Goal: Browse casually

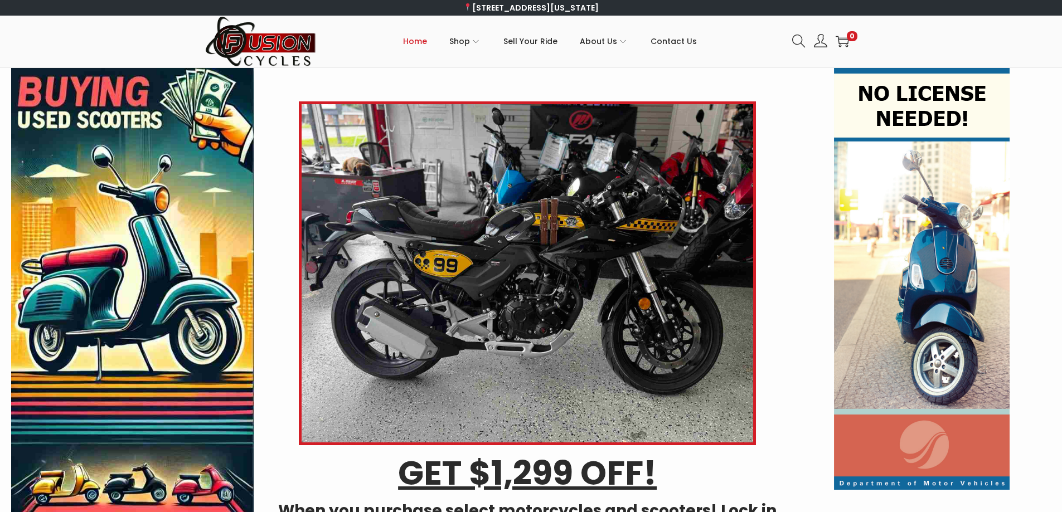
click at [940, 289] on img at bounding box center [922, 279] width 176 height 422
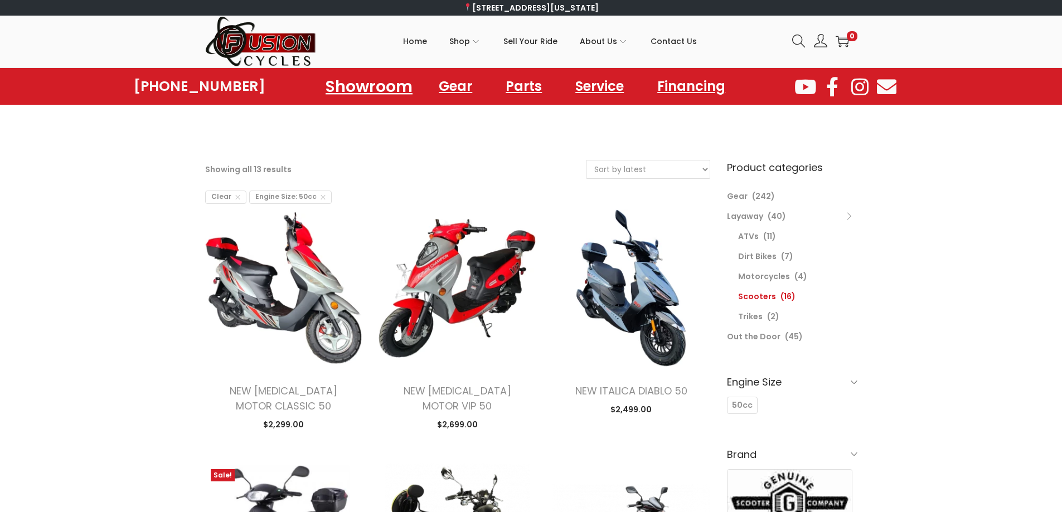
click at [363, 79] on link "Showroom" at bounding box center [369, 86] width 114 height 31
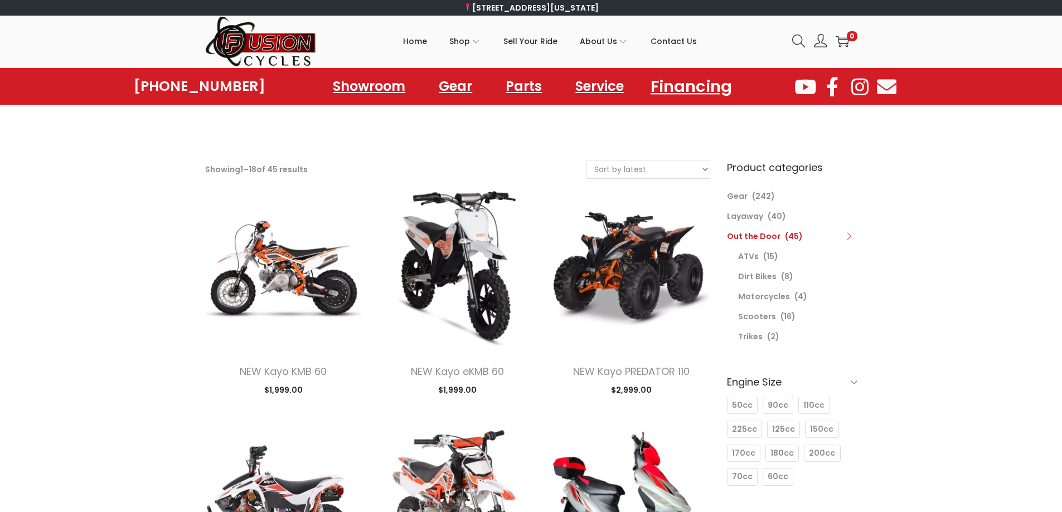
click at [694, 87] on link "Financing" at bounding box center [691, 86] width 108 height 31
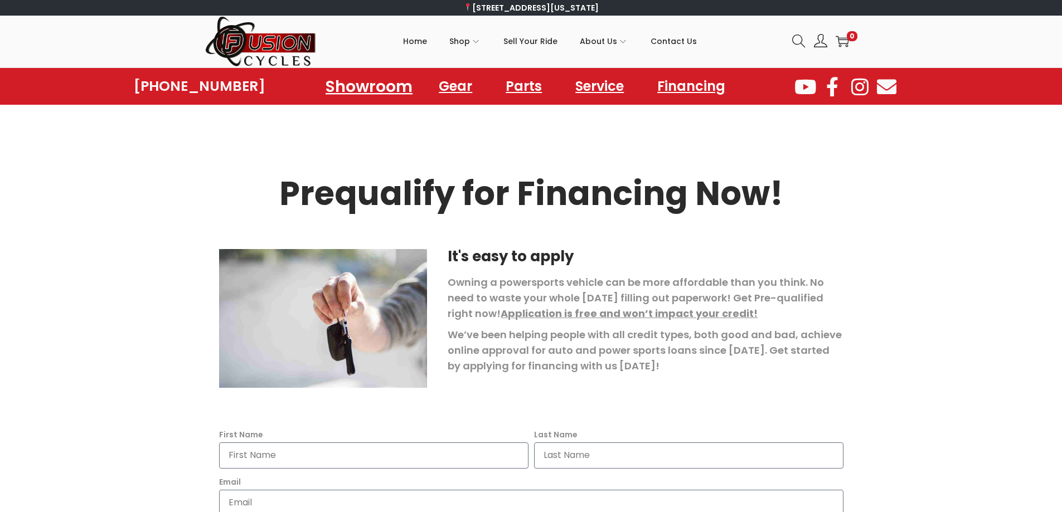
click at [345, 86] on link "Showroom" at bounding box center [369, 86] width 114 height 31
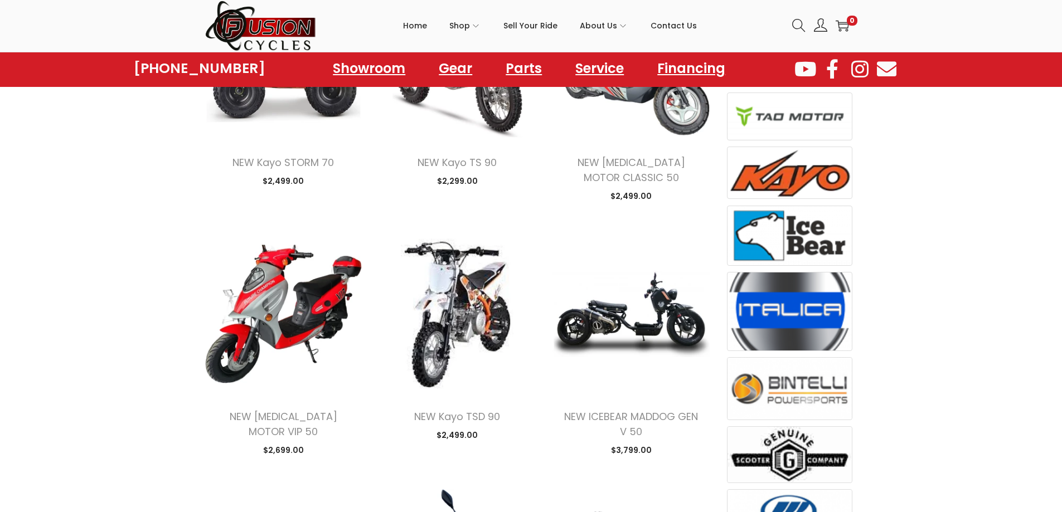
scroll to position [896, 0]
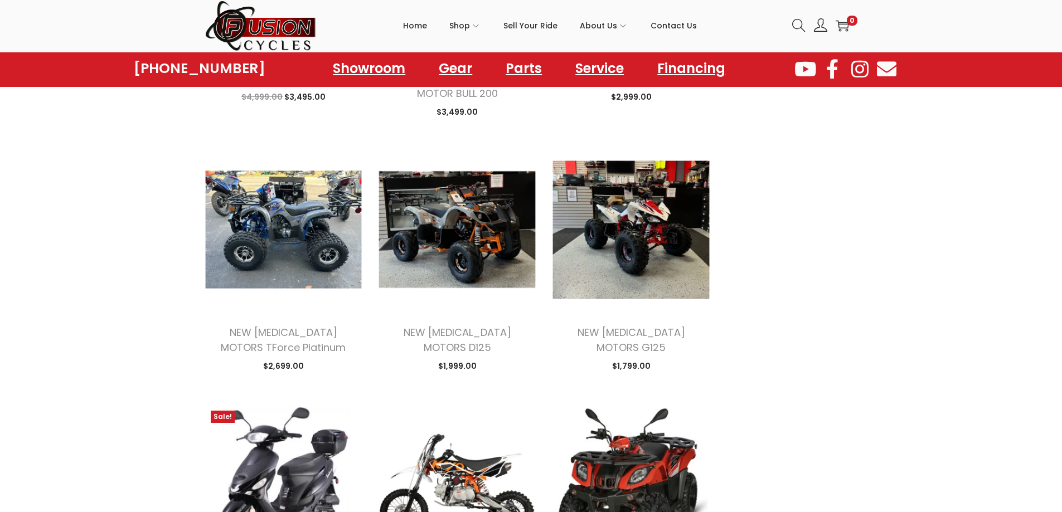
scroll to position [2806, 0]
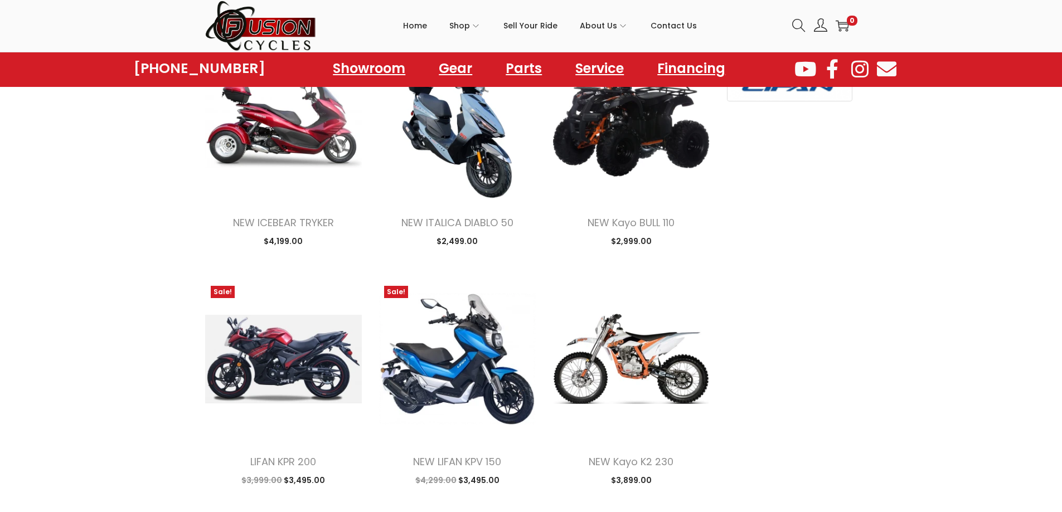
scroll to position [1345, 0]
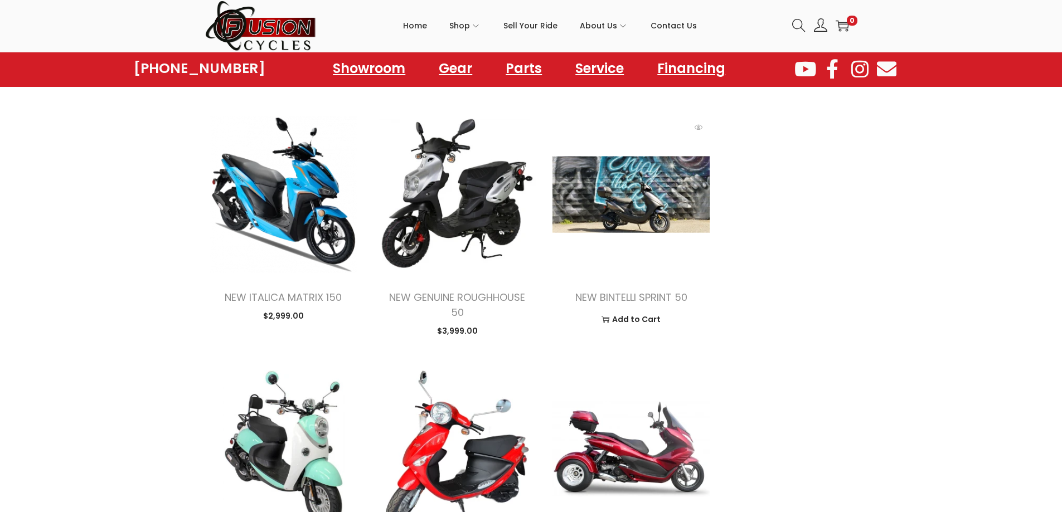
scroll to position [1345, 0]
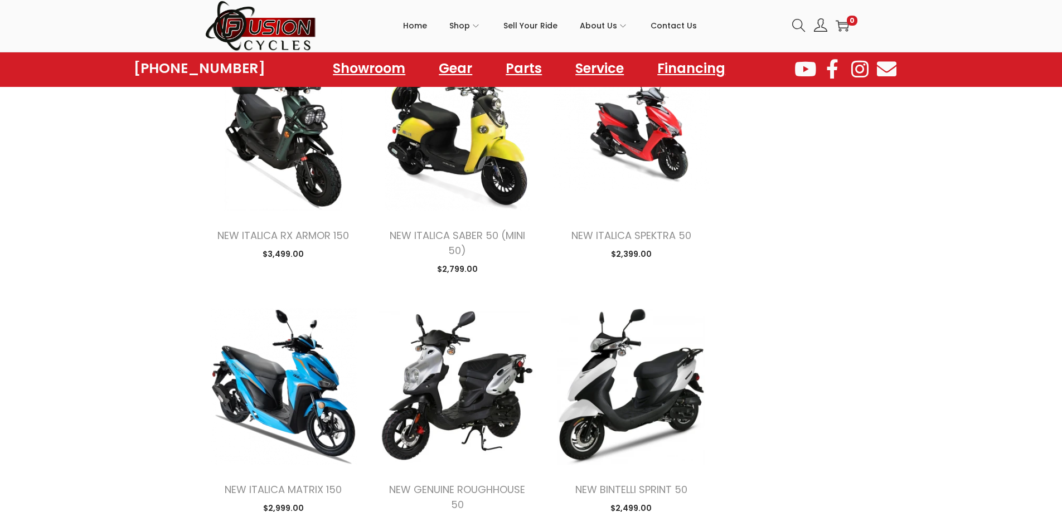
scroll to position [1606, 0]
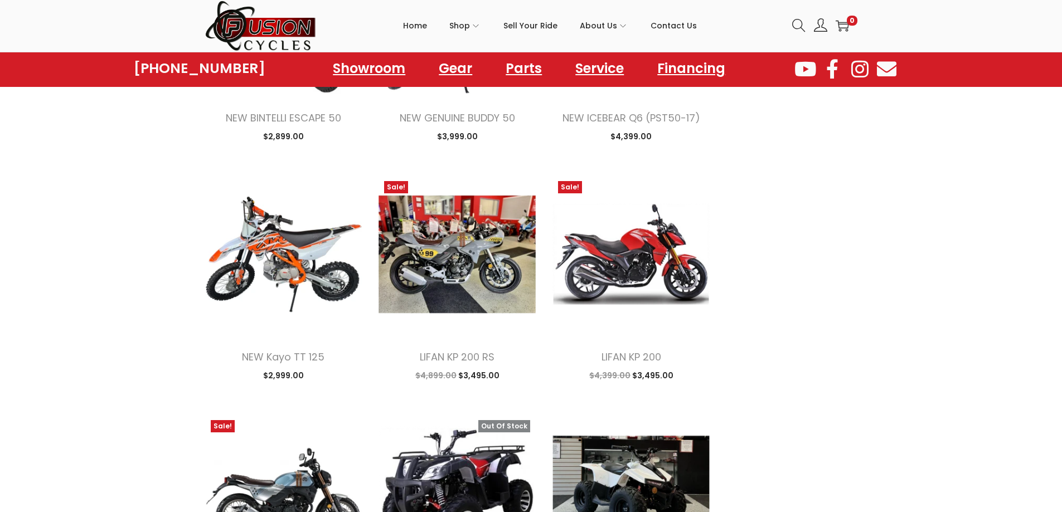
scroll to position [2242, 0]
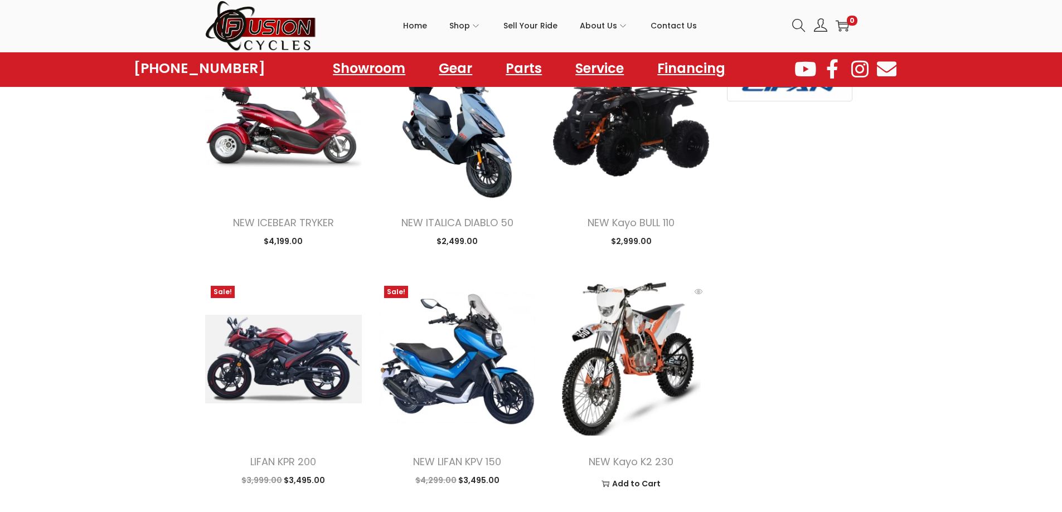
scroll to position [448, 0]
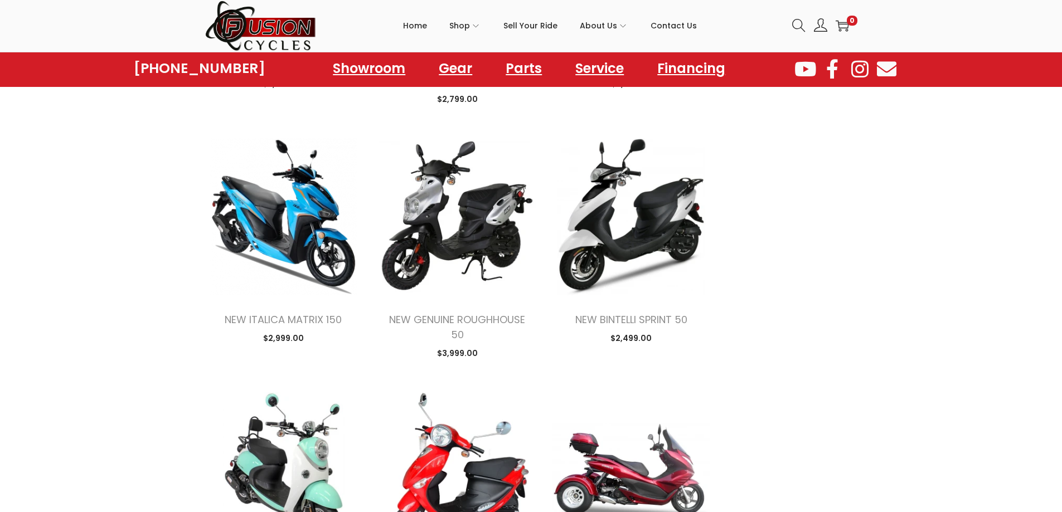
scroll to position [1793, 0]
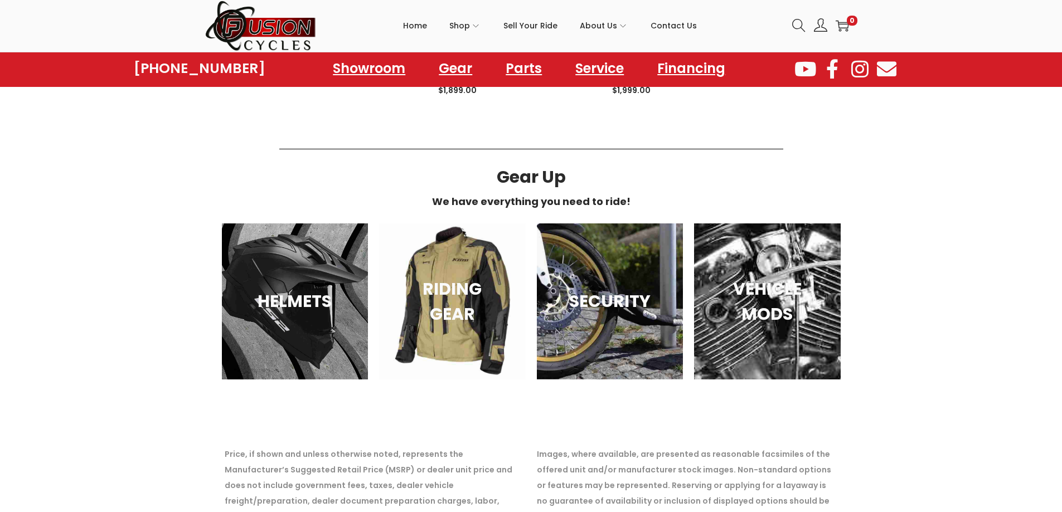
scroll to position [4010, 0]
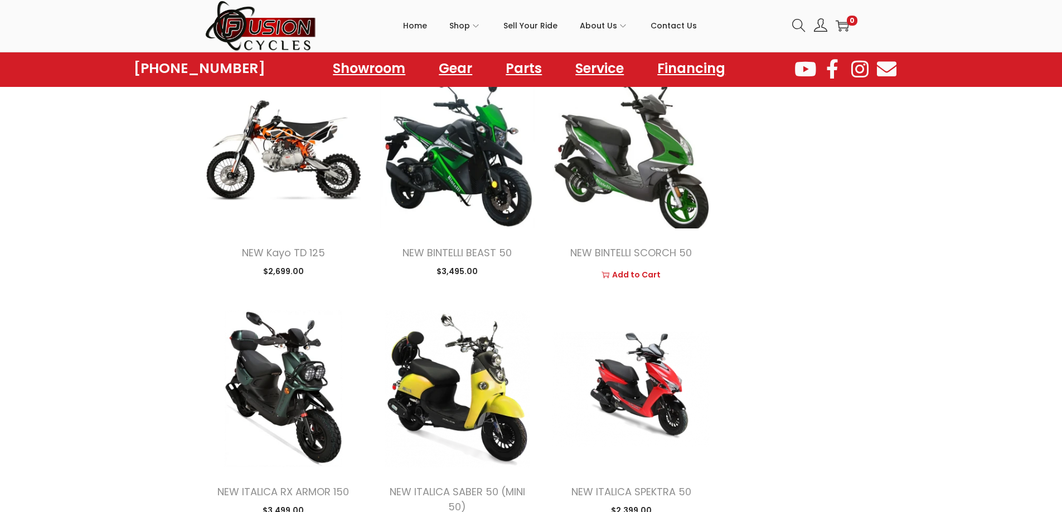
scroll to position [1793, 0]
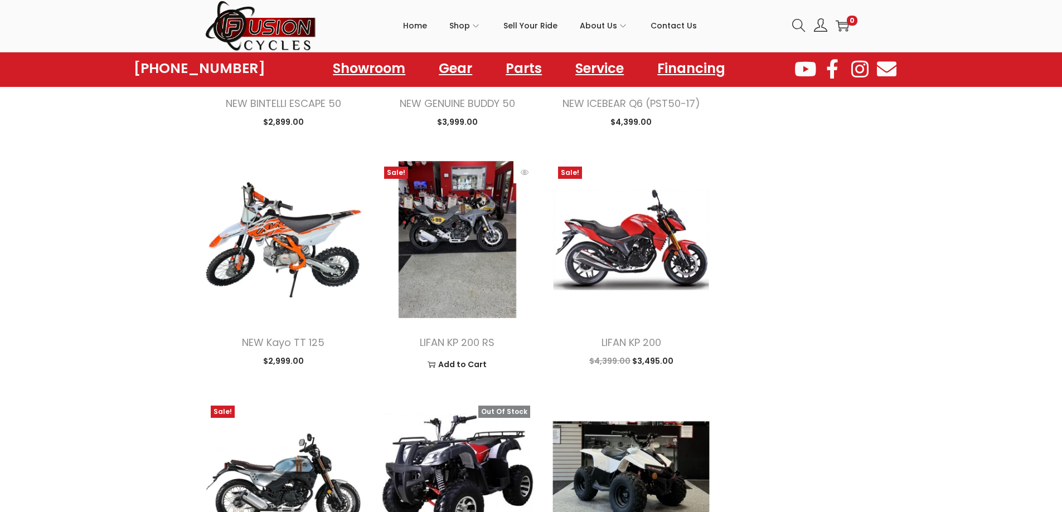
scroll to position [1345, 0]
